Goal: Find specific page/section: Find specific page/section

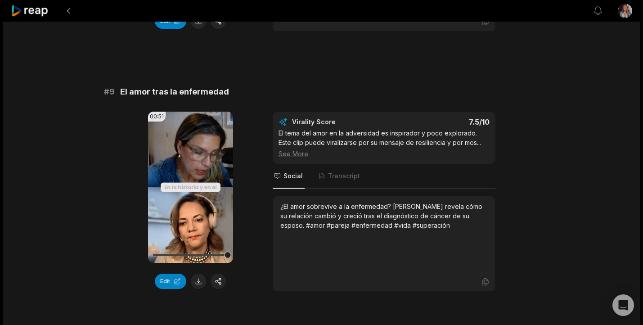
scroll to position [2076, 0]
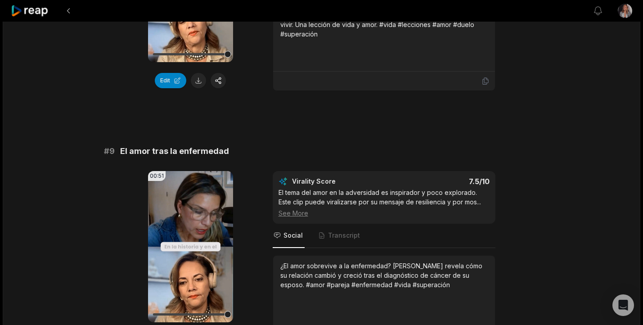
click at [41, 14] on icon at bounding box center [30, 11] width 38 height 12
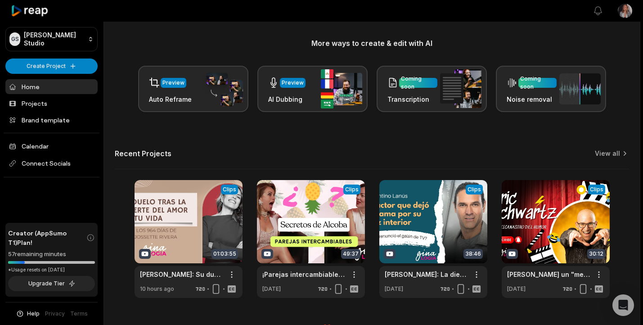
scroll to position [110, 0]
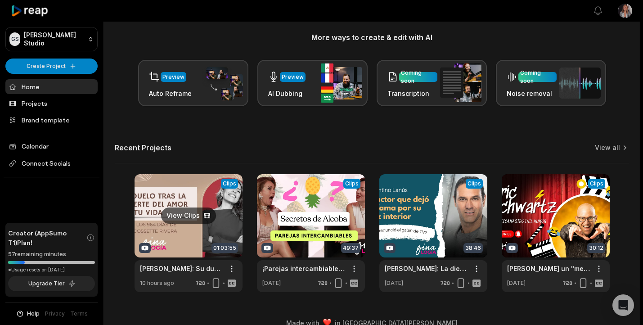
click at [191, 215] on link at bounding box center [189, 233] width 108 height 118
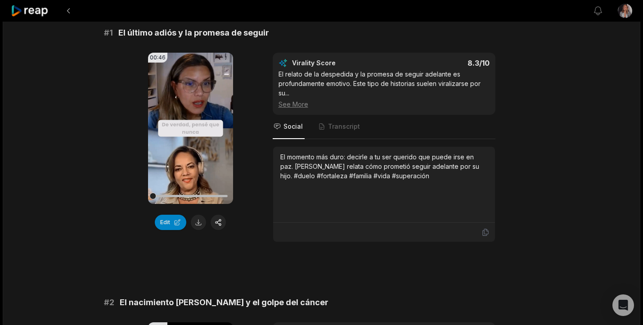
scroll to position [85, 0]
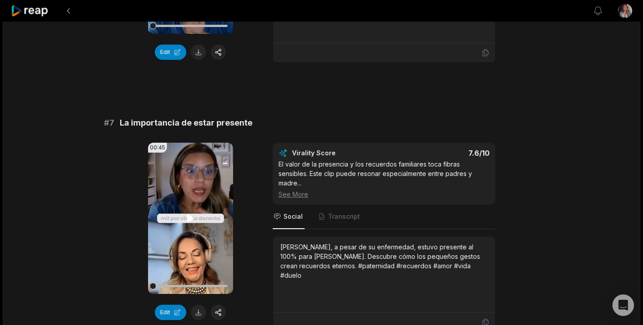
scroll to position [1577, 0]
